Goal: Transaction & Acquisition: Subscribe to service/newsletter

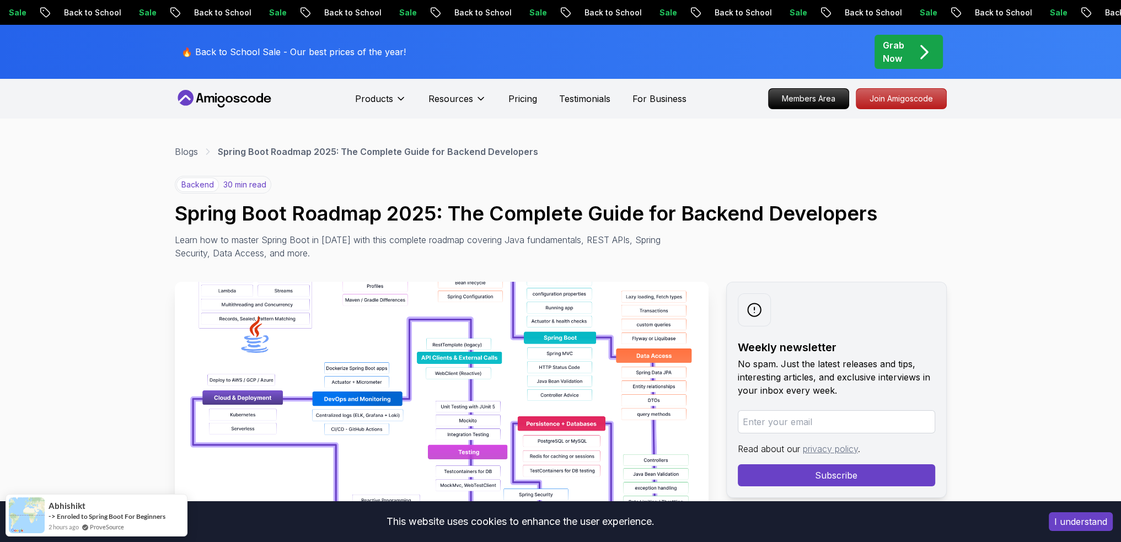
click at [236, 91] on icon at bounding box center [224, 99] width 99 height 18
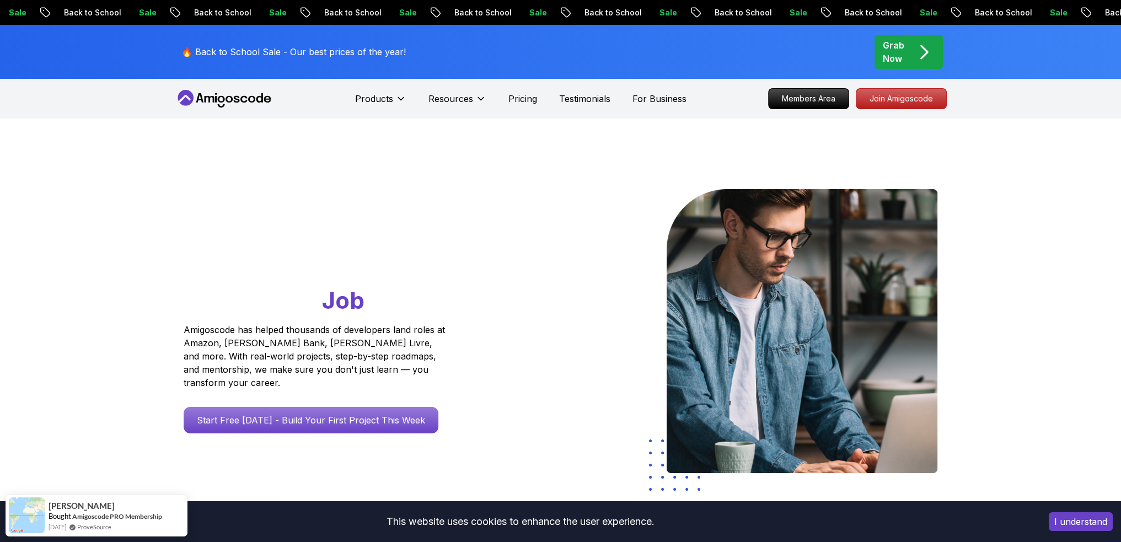
click at [524, 97] on p "Pricing" at bounding box center [522, 98] width 29 height 13
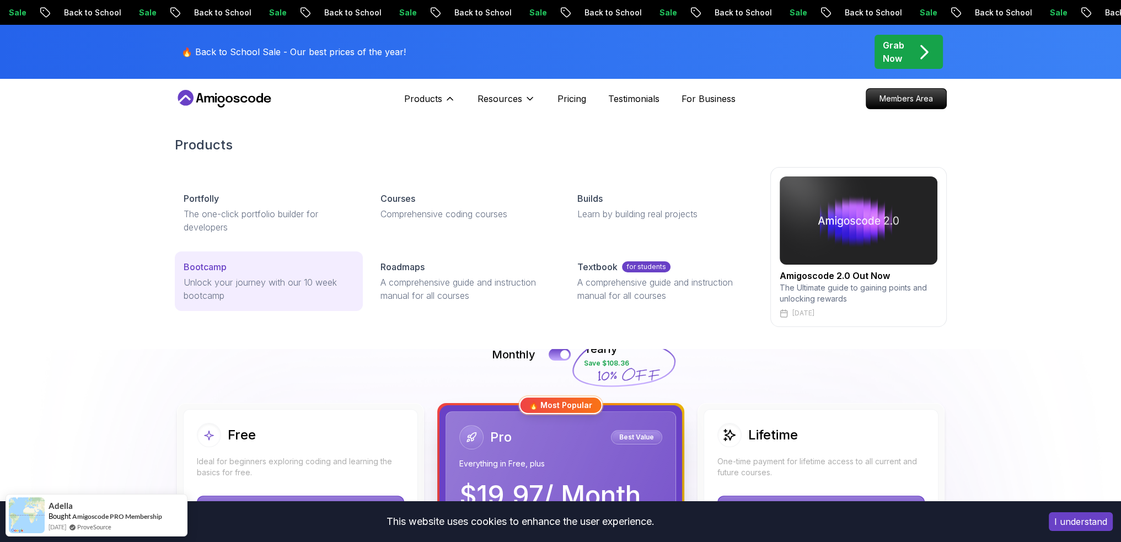
click at [235, 259] on link "Bootcamp Unlock your journey with our 10 week bootcamp" at bounding box center [269, 281] width 188 height 60
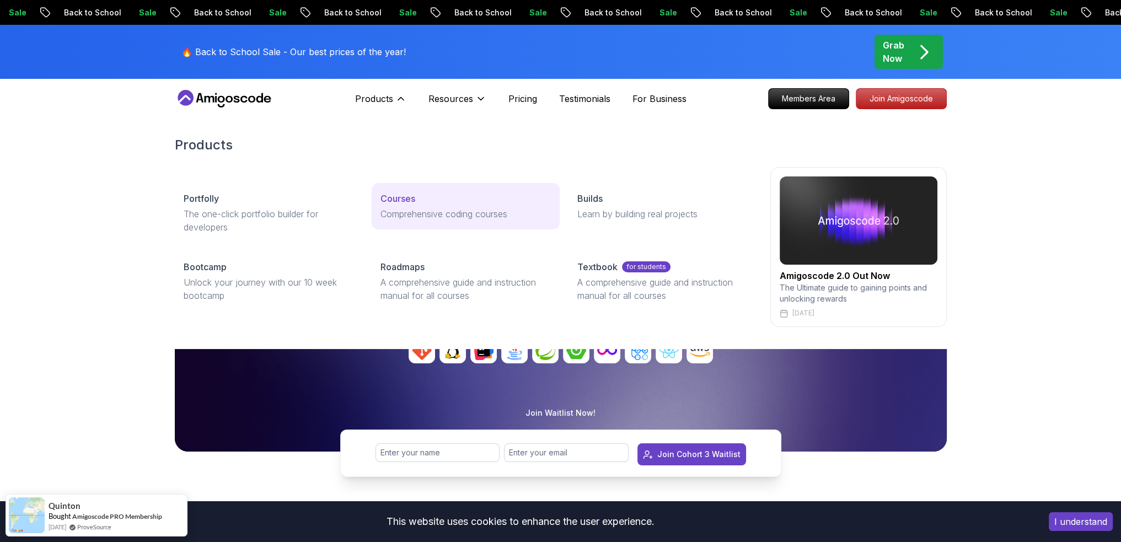
click at [400, 196] on p "Courses" at bounding box center [397, 198] width 35 height 13
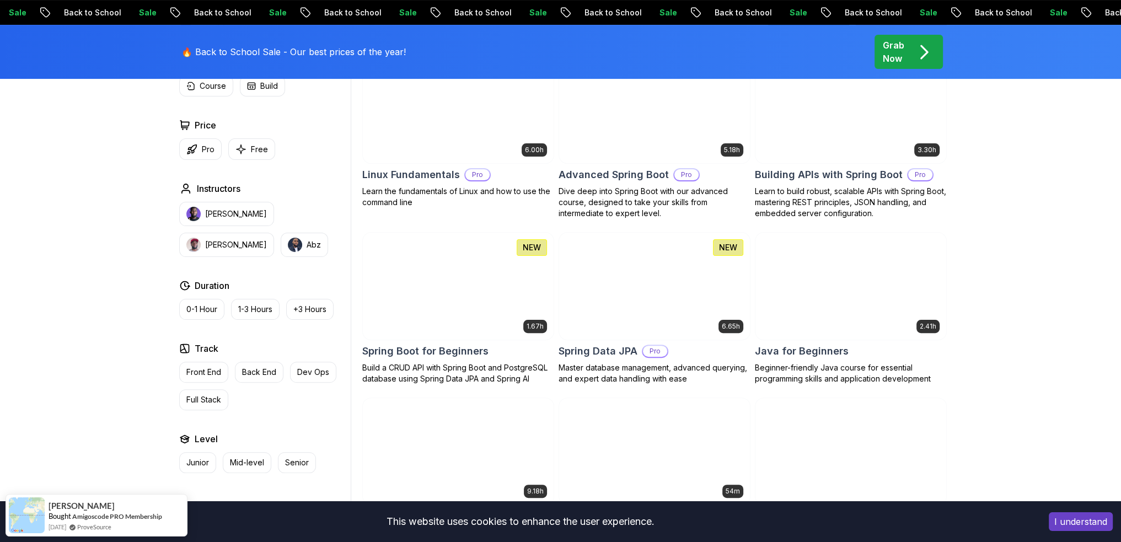
scroll to position [221, 0]
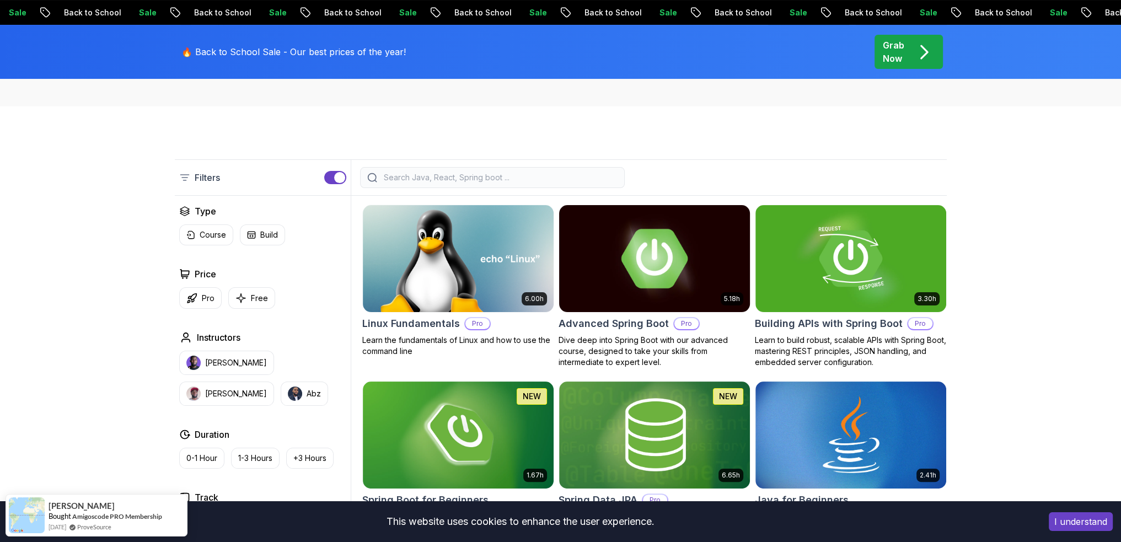
click at [676, 262] on img at bounding box center [654, 258] width 200 height 112
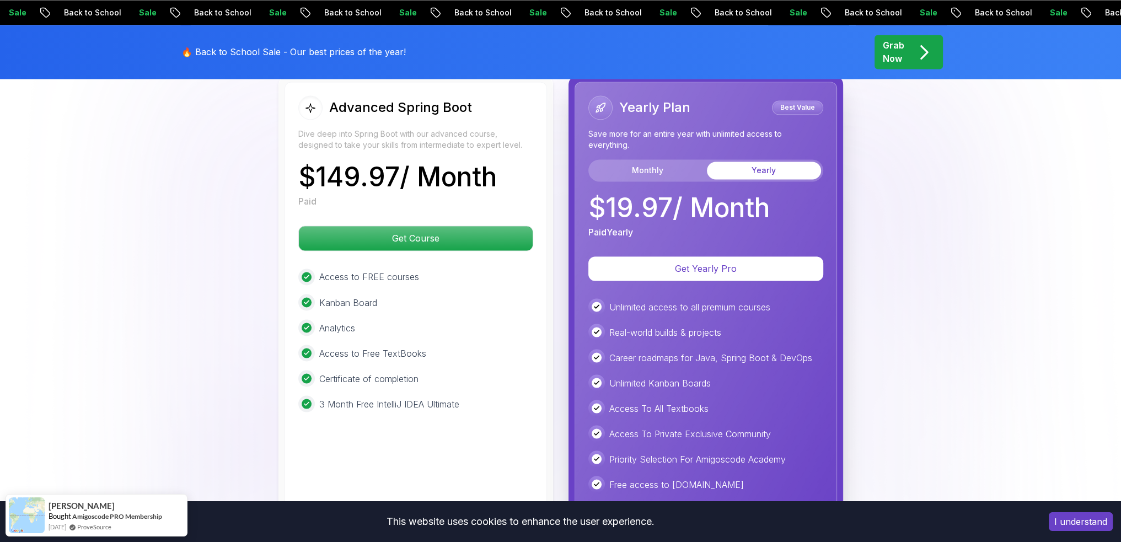
scroll to position [2426, 0]
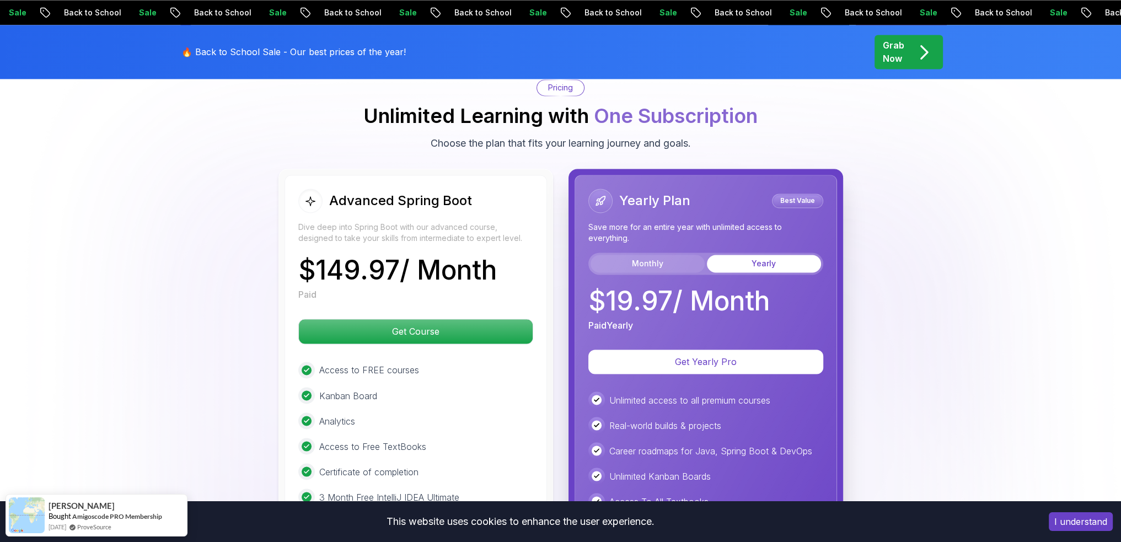
click at [636, 255] on button "Monthly" at bounding box center [647, 264] width 114 height 18
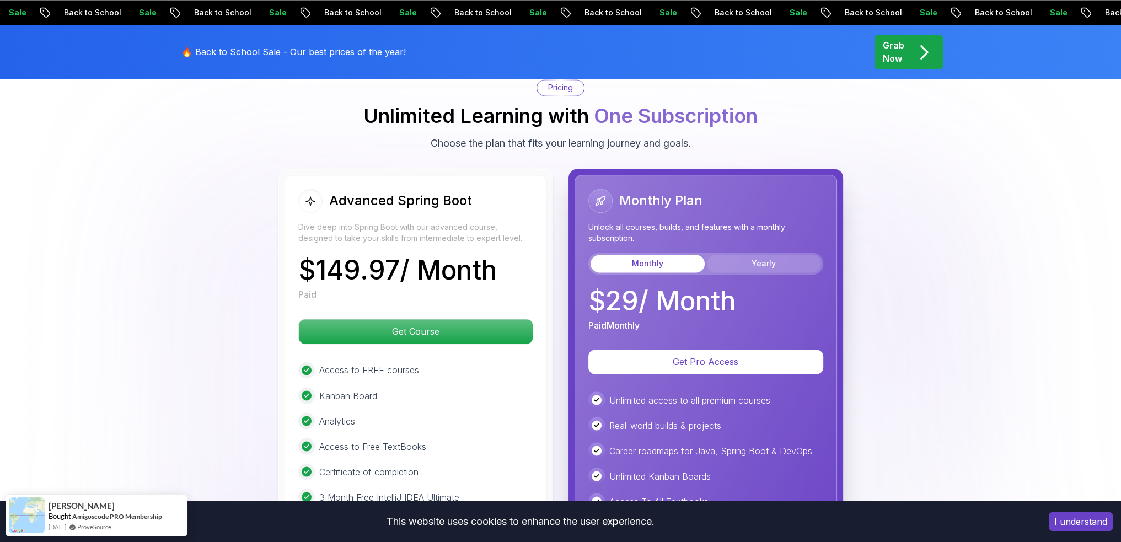
click at [744, 255] on button "Yearly" at bounding box center [764, 264] width 114 height 18
